Goal: Navigation & Orientation: Find specific page/section

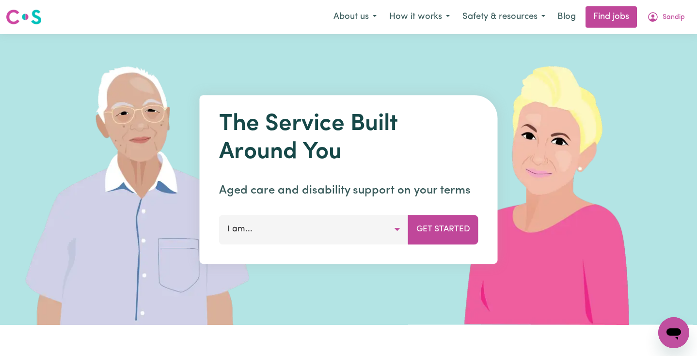
click at [336, 231] on button "I am..." at bounding box center [314, 229] width 190 height 29
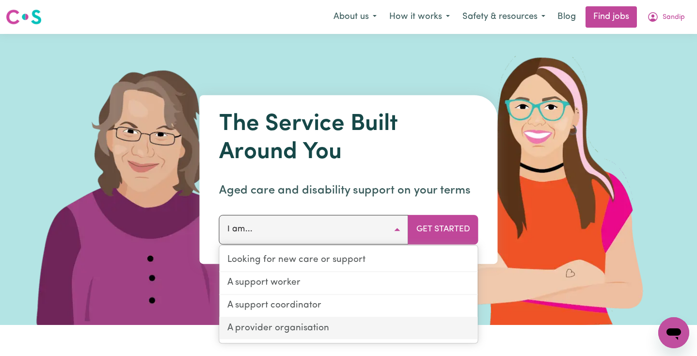
click at [317, 322] on link "A provider organisation" at bounding box center [349, 328] width 258 height 22
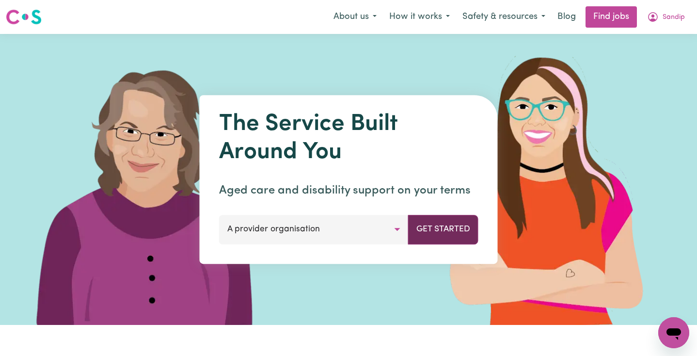
click at [450, 234] on button "Get Started" at bounding box center [443, 229] width 70 height 29
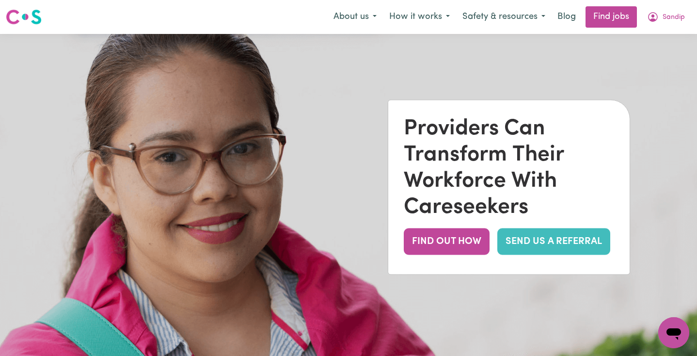
click at [544, 249] on link "SEND US A REFERRAL" at bounding box center [553, 241] width 113 height 27
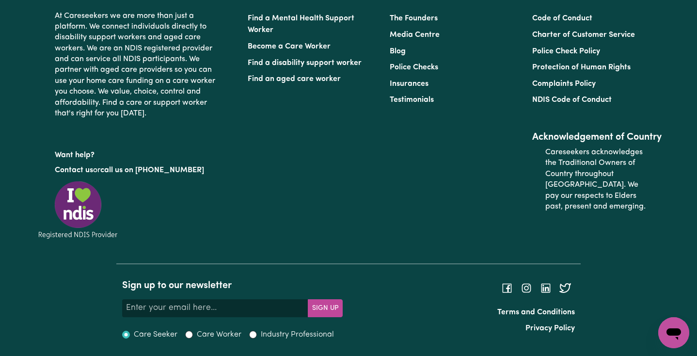
scroll to position [4147, 0]
click at [304, 50] on link "Become a Care Worker" at bounding box center [289, 47] width 83 height 8
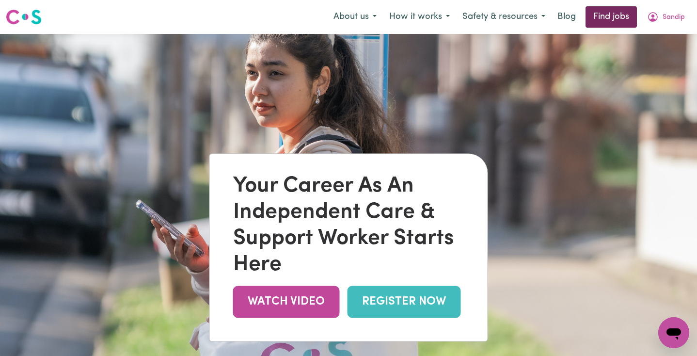
click at [616, 16] on link "Find jobs" at bounding box center [611, 16] width 51 height 21
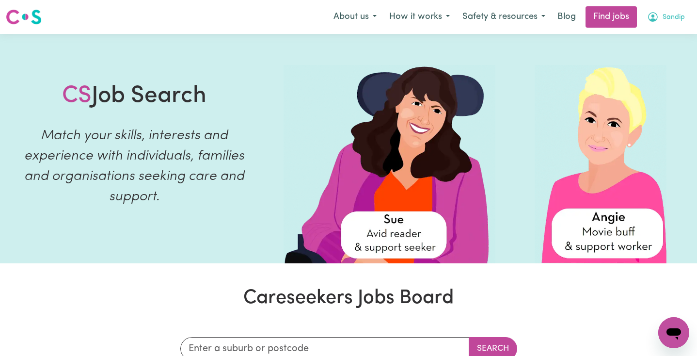
click at [677, 15] on span "Sandip" at bounding box center [674, 17] width 22 height 11
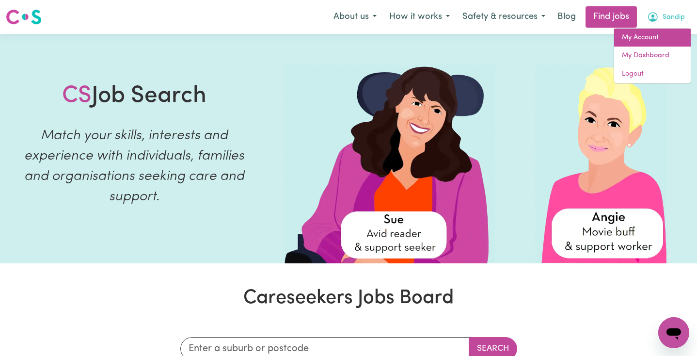
click at [650, 35] on link "My Account" at bounding box center [652, 38] width 77 height 18
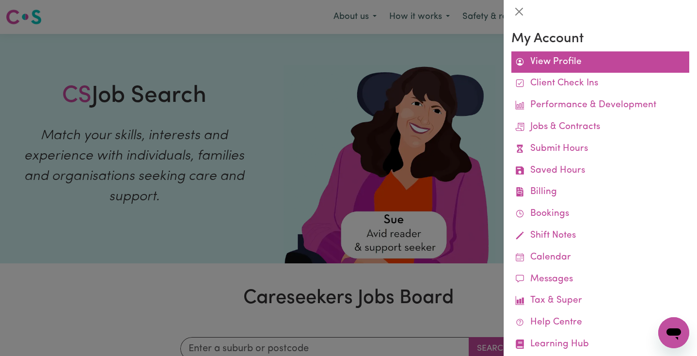
click at [576, 56] on link "View Profile" at bounding box center [600, 62] width 178 height 22
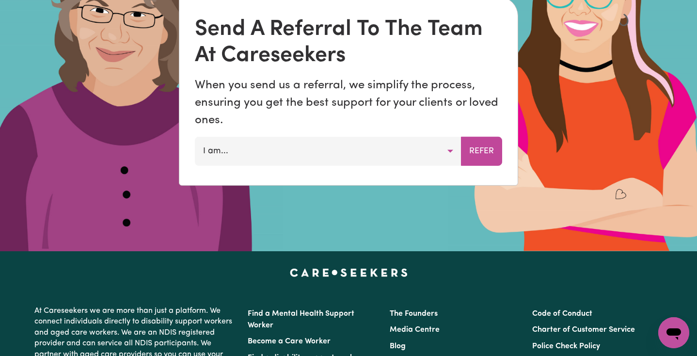
scroll to position [705, 0]
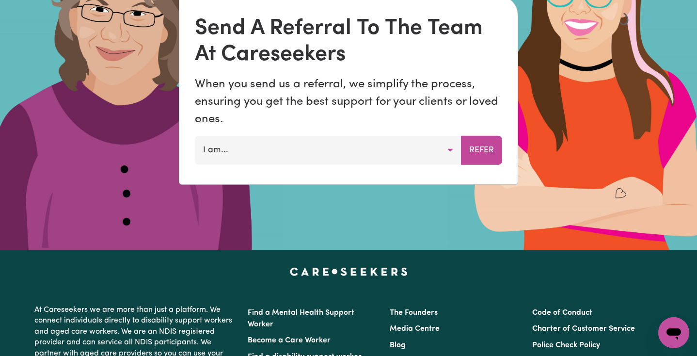
click at [435, 143] on button "I am..." at bounding box center [328, 149] width 267 height 29
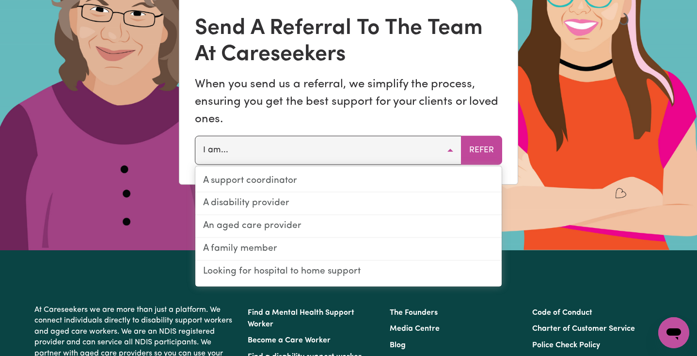
click at [115, 135] on img at bounding box center [348, 72] width 697 height 356
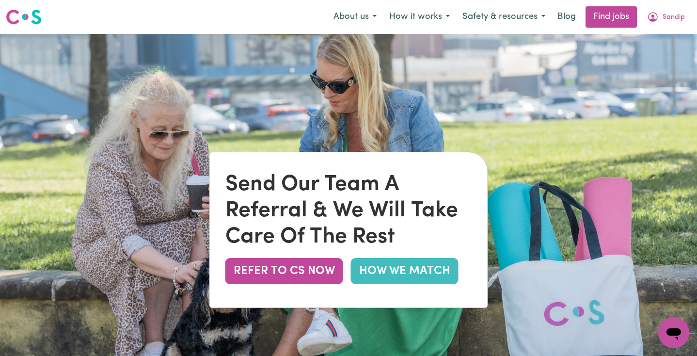
scroll to position [0, 0]
